Goal: Use online tool/utility: Utilize a website feature to perform a specific function

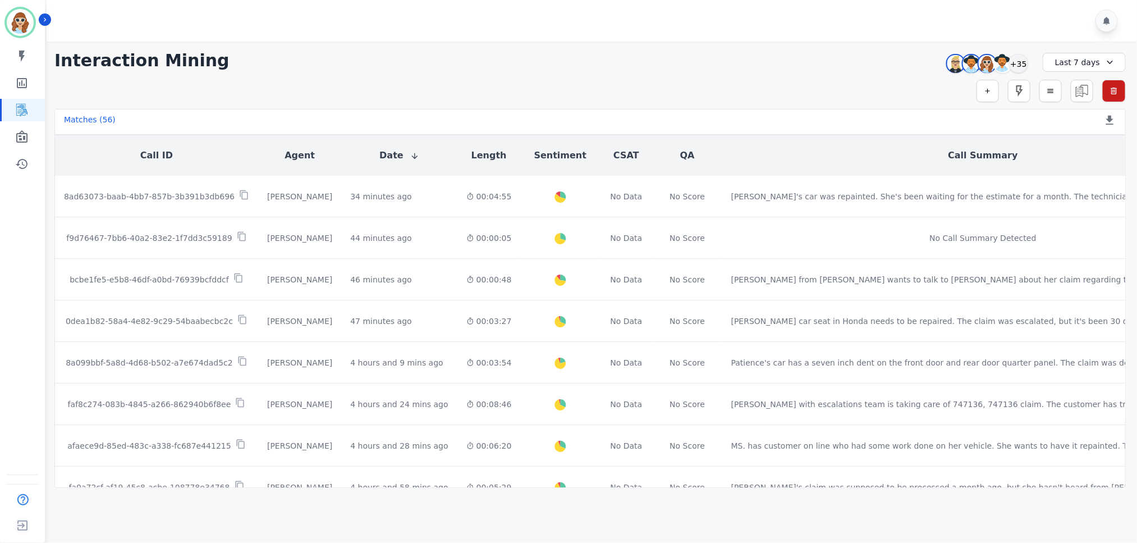
scroll to position [337, 0]
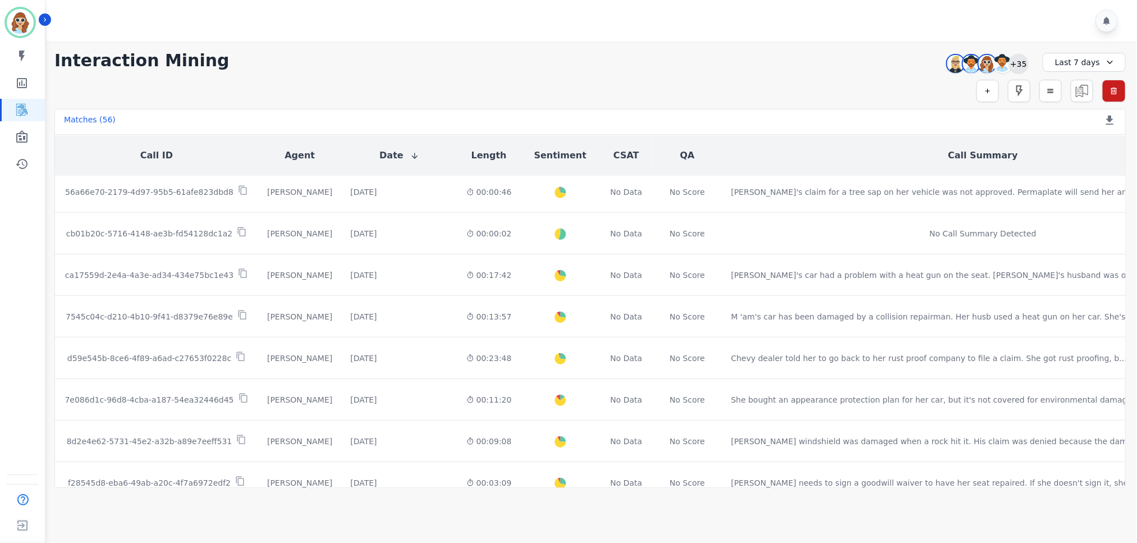
click at [1021, 65] on div "+35" at bounding box center [1018, 63] width 19 height 19
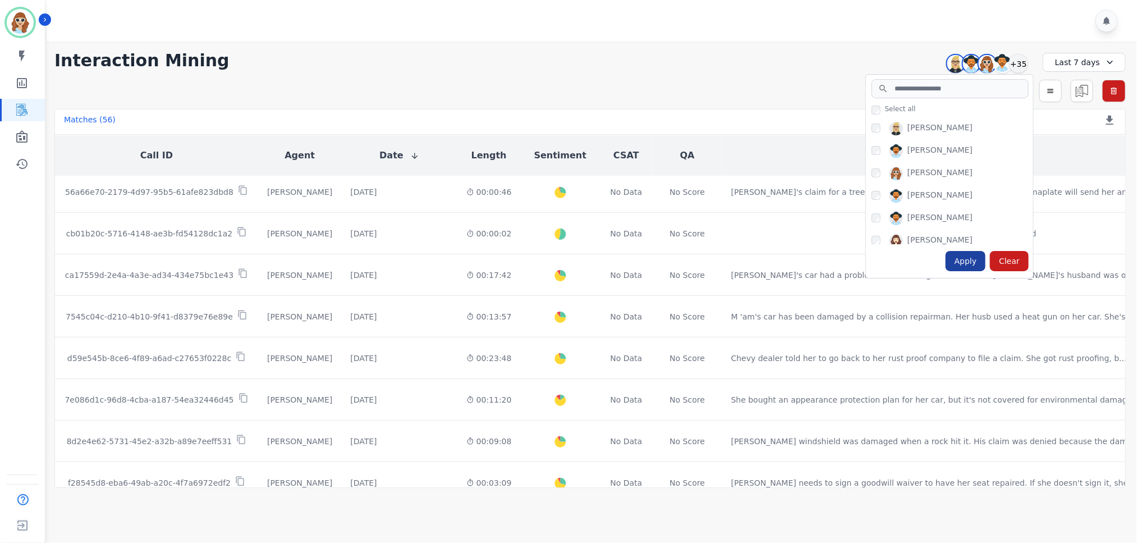
click at [970, 256] on div "Apply" at bounding box center [966, 261] width 40 height 20
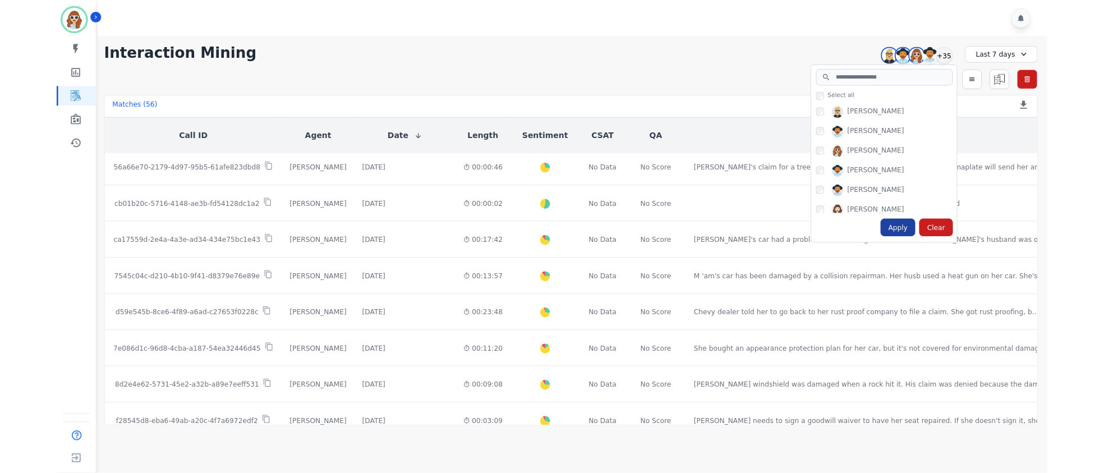
scroll to position [0, 0]
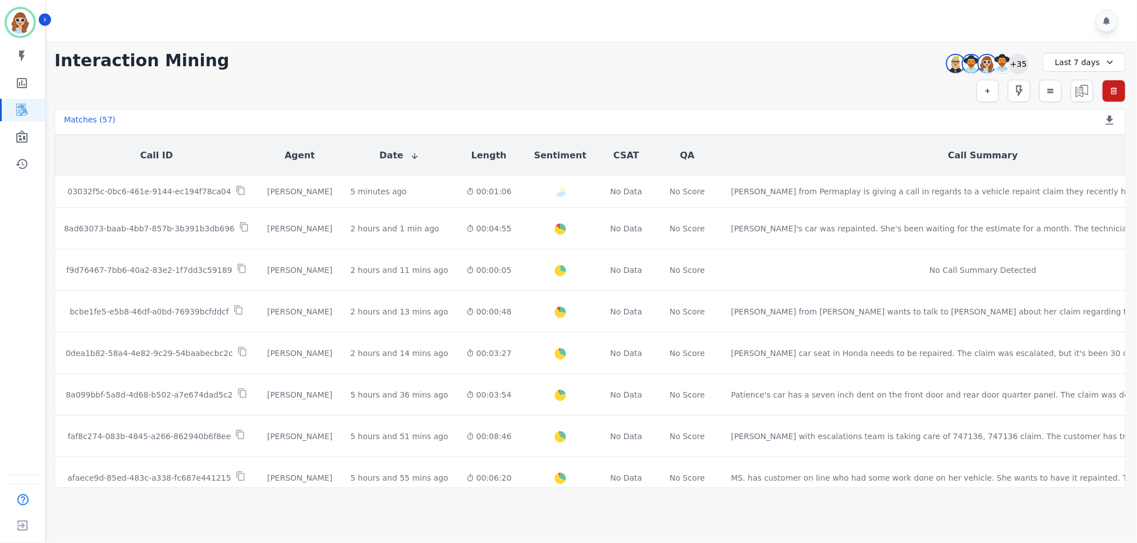
click at [1013, 66] on div "+35" at bounding box center [1018, 63] width 19 height 19
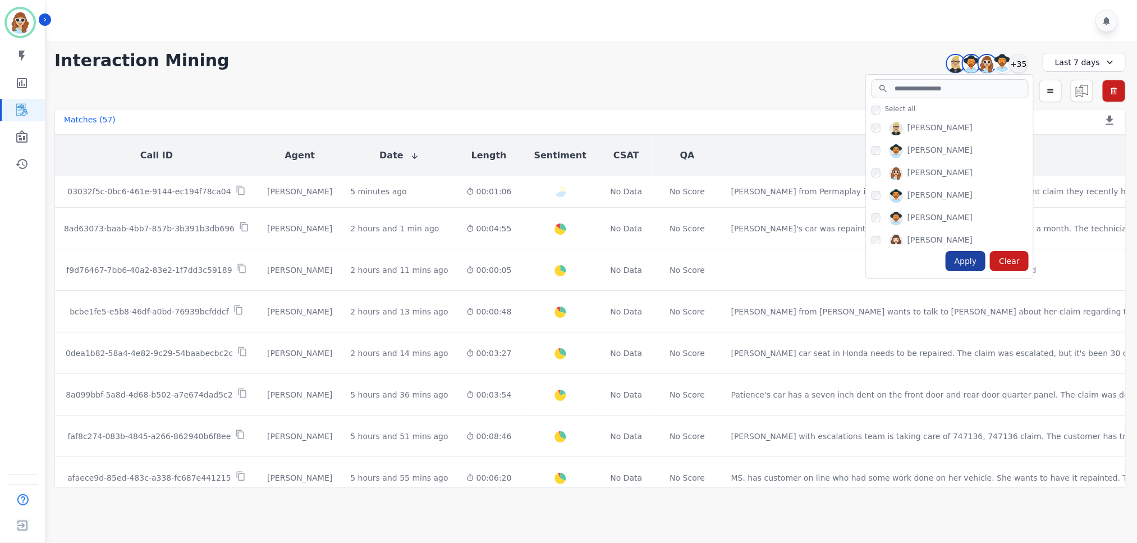
click at [964, 263] on div "Apply" at bounding box center [966, 261] width 40 height 20
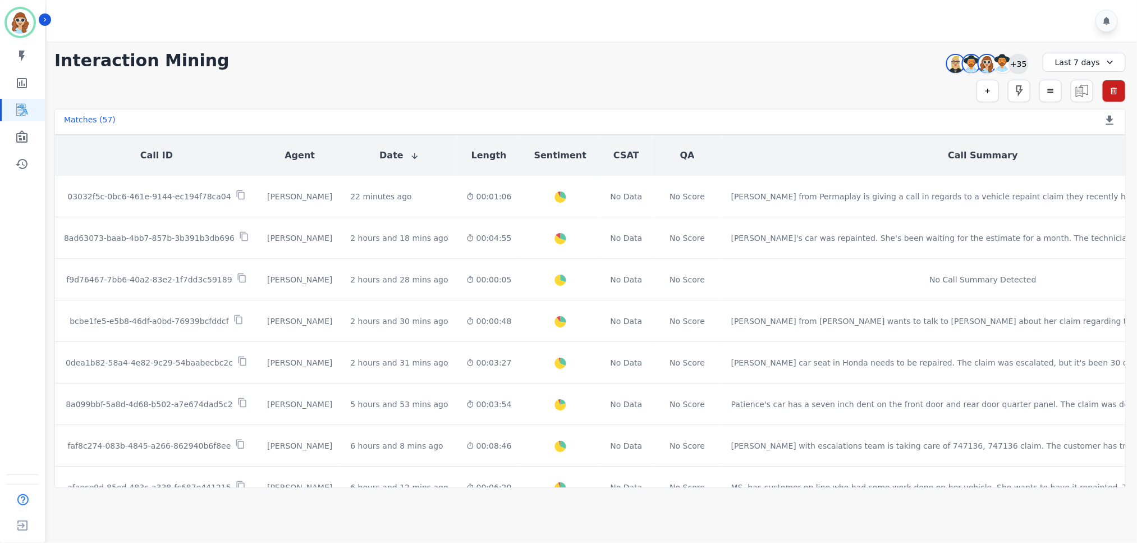
click at [1022, 59] on div "+35" at bounding box center [1018, 63] width 19 height 19
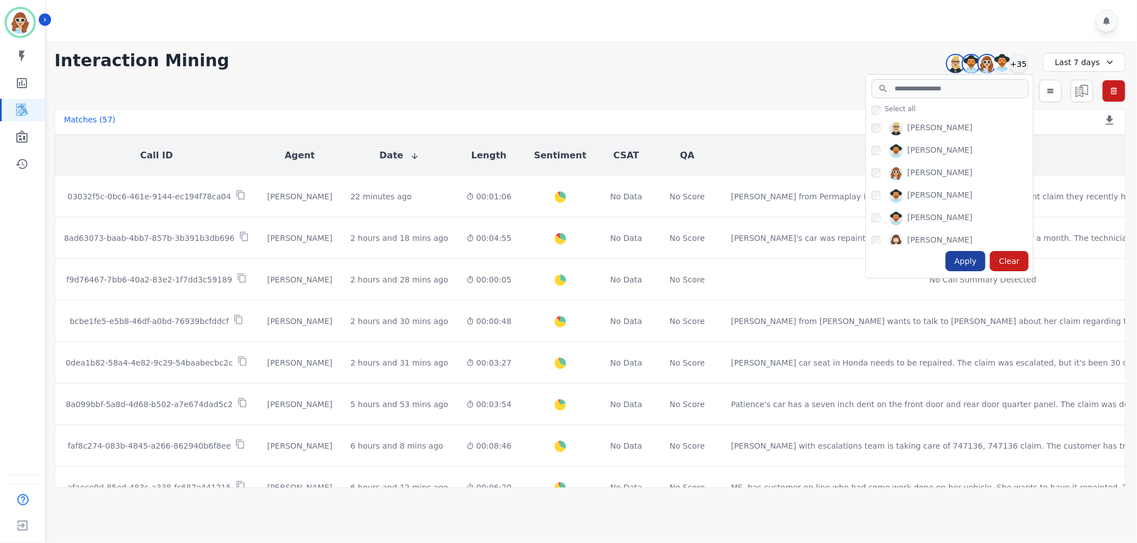
click at [977, 263] on div "Apply" at bounding box center [966, 261] width 40 height 20
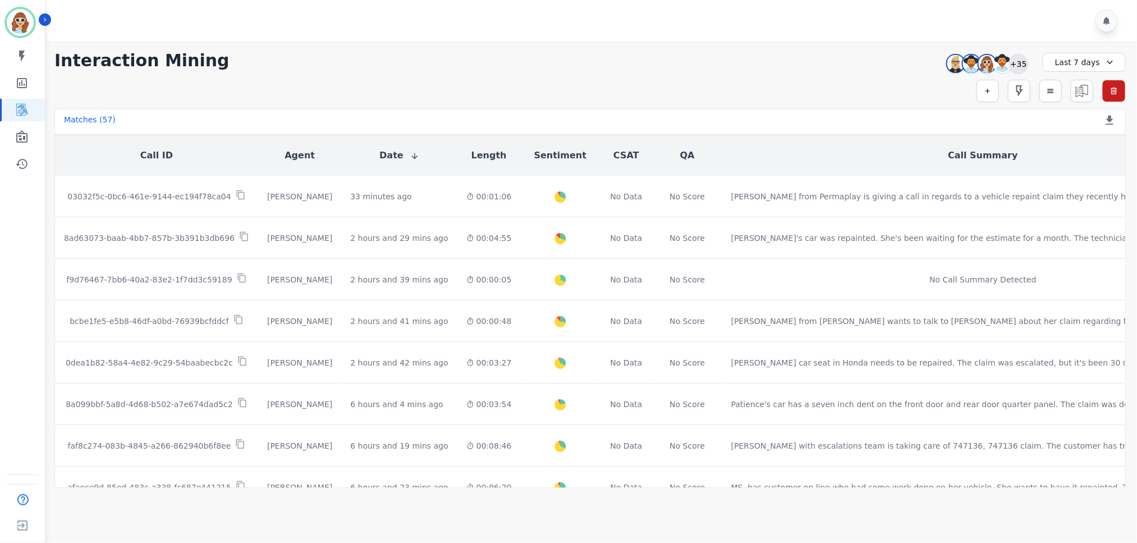
click at [1022, 63] on div "+35" at bounding box center [1018, 63] width 19 height 19
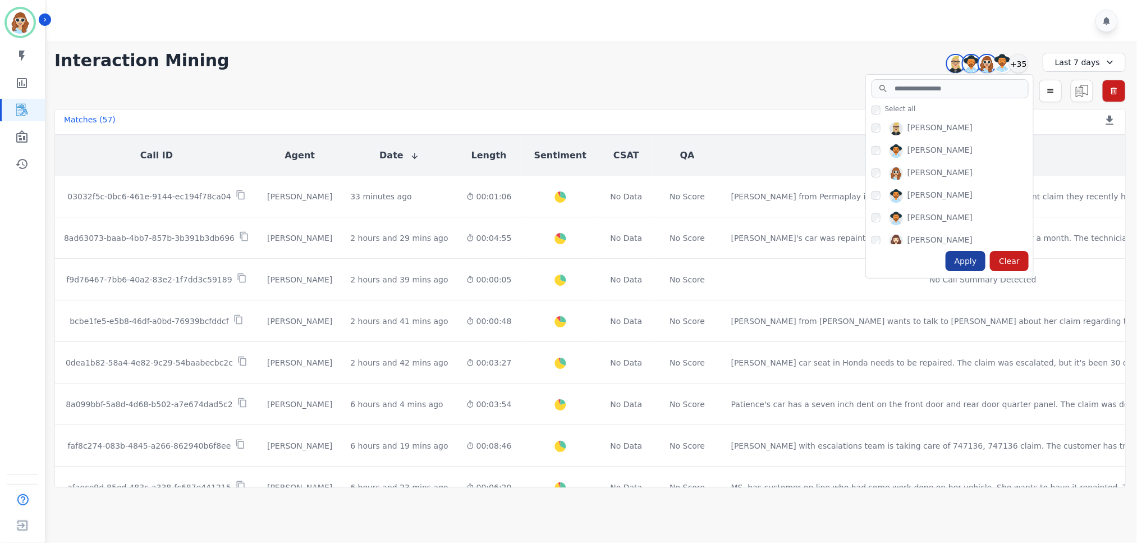
click at [975, 256] on div "Apply" at bounding box center [966, 261] width 40 height 20
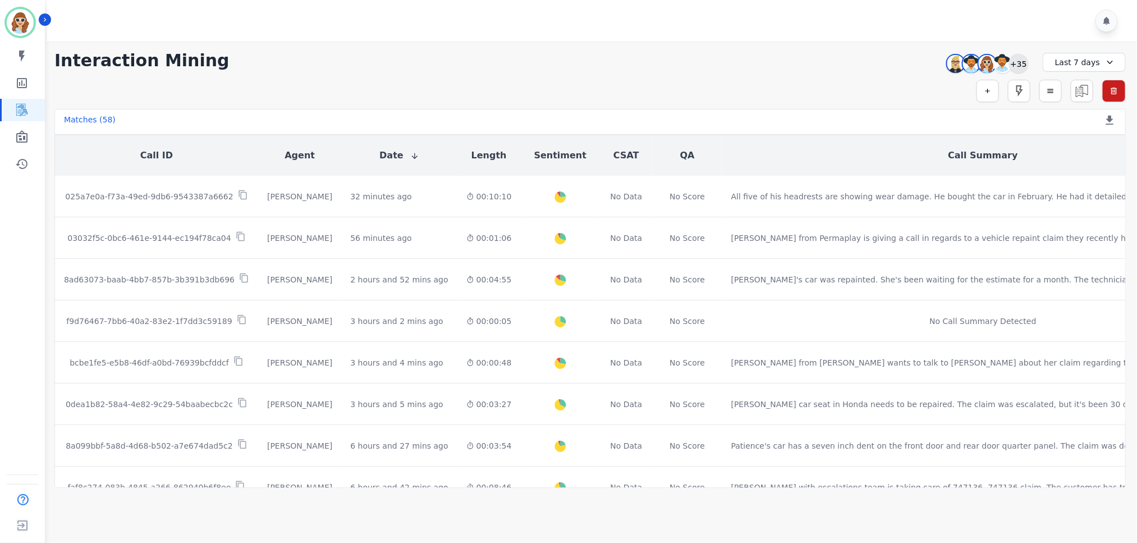
click at [1019, 62] on div "+35" at bounding box center [1018, 63] width 19 height 19
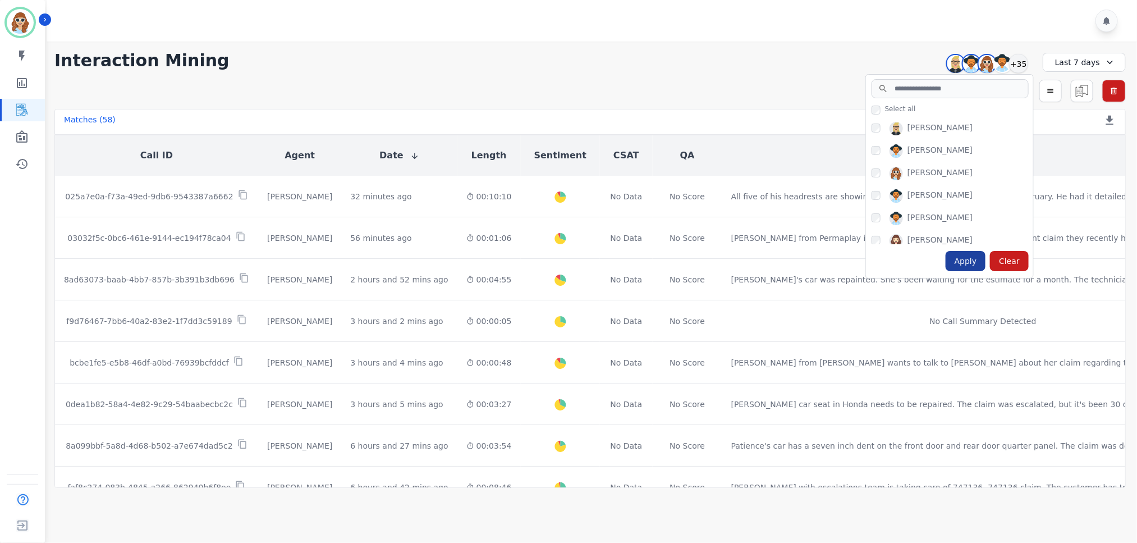
click at [965, 266] on div "Apply" at bounding box center [966, 261] width 40 height 20
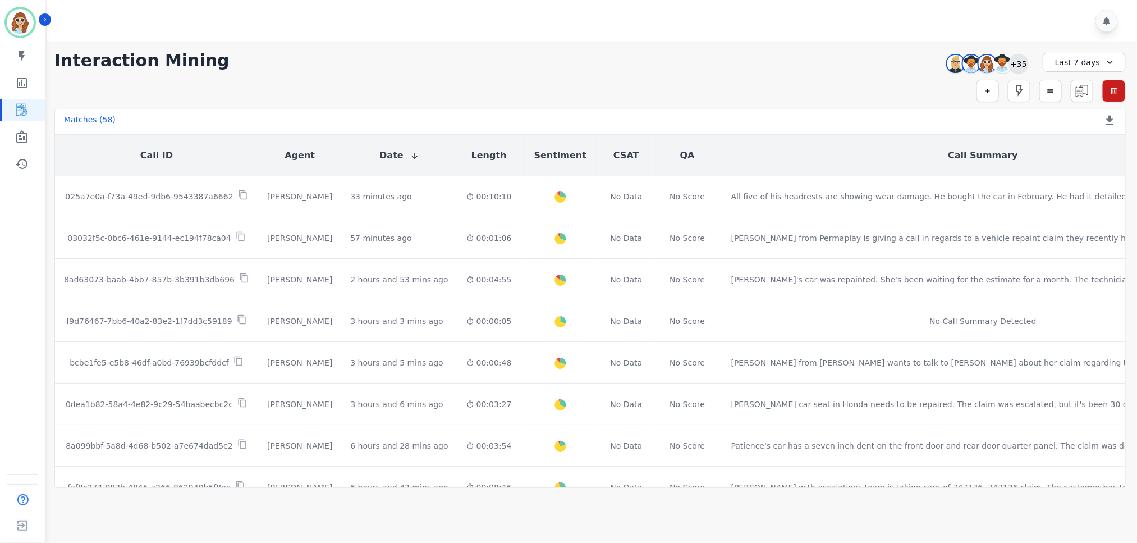
click at [1011, 61] on div "+35" at bounding box center [1018, 63] width 19 height 19
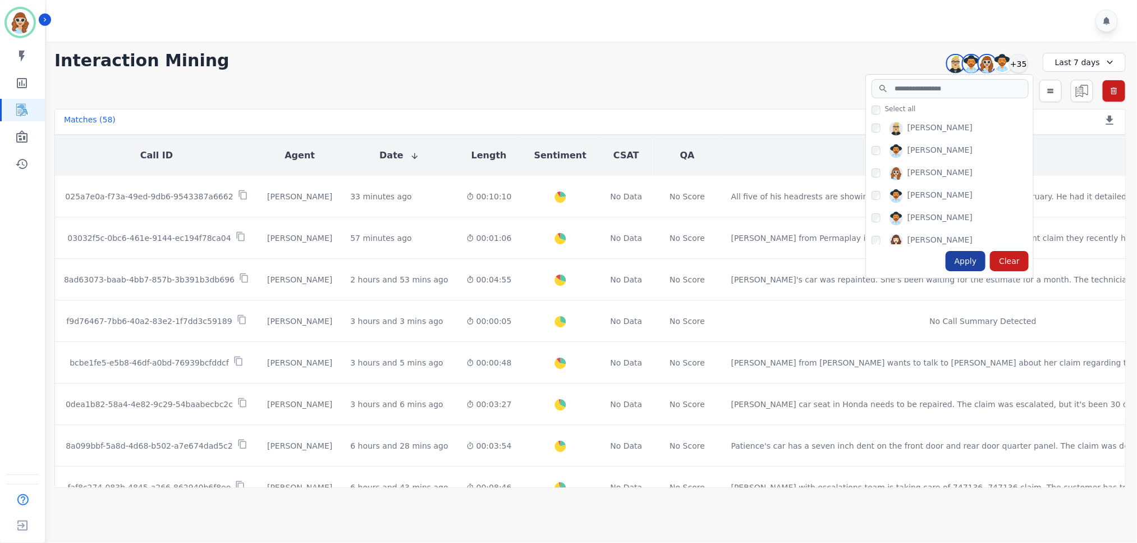
click at [964, 253] on div "Apply" at bounding box center [966, 261] width 40 height 20
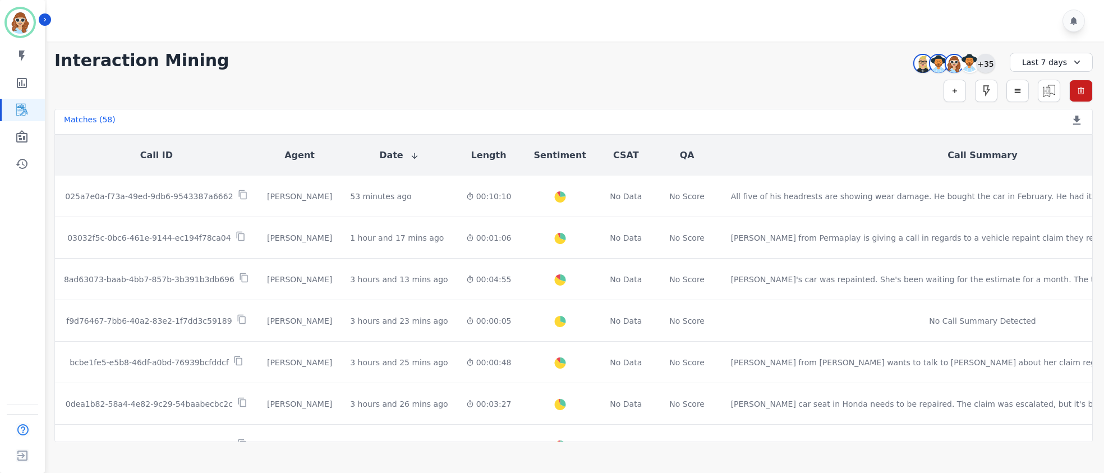
click at [994, 65] on div "+35" at bounding box center [985, 63] width 19 height 19
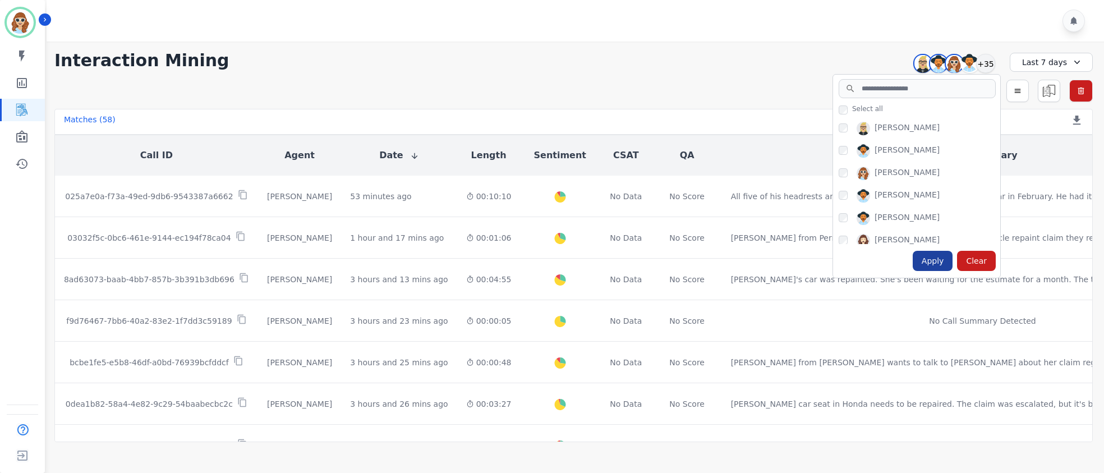
click at [945, 263] on div "Apply" at bounding box center [933, 261] width 40 height 20
